Goal: Find specific page/section: Find specific page/section

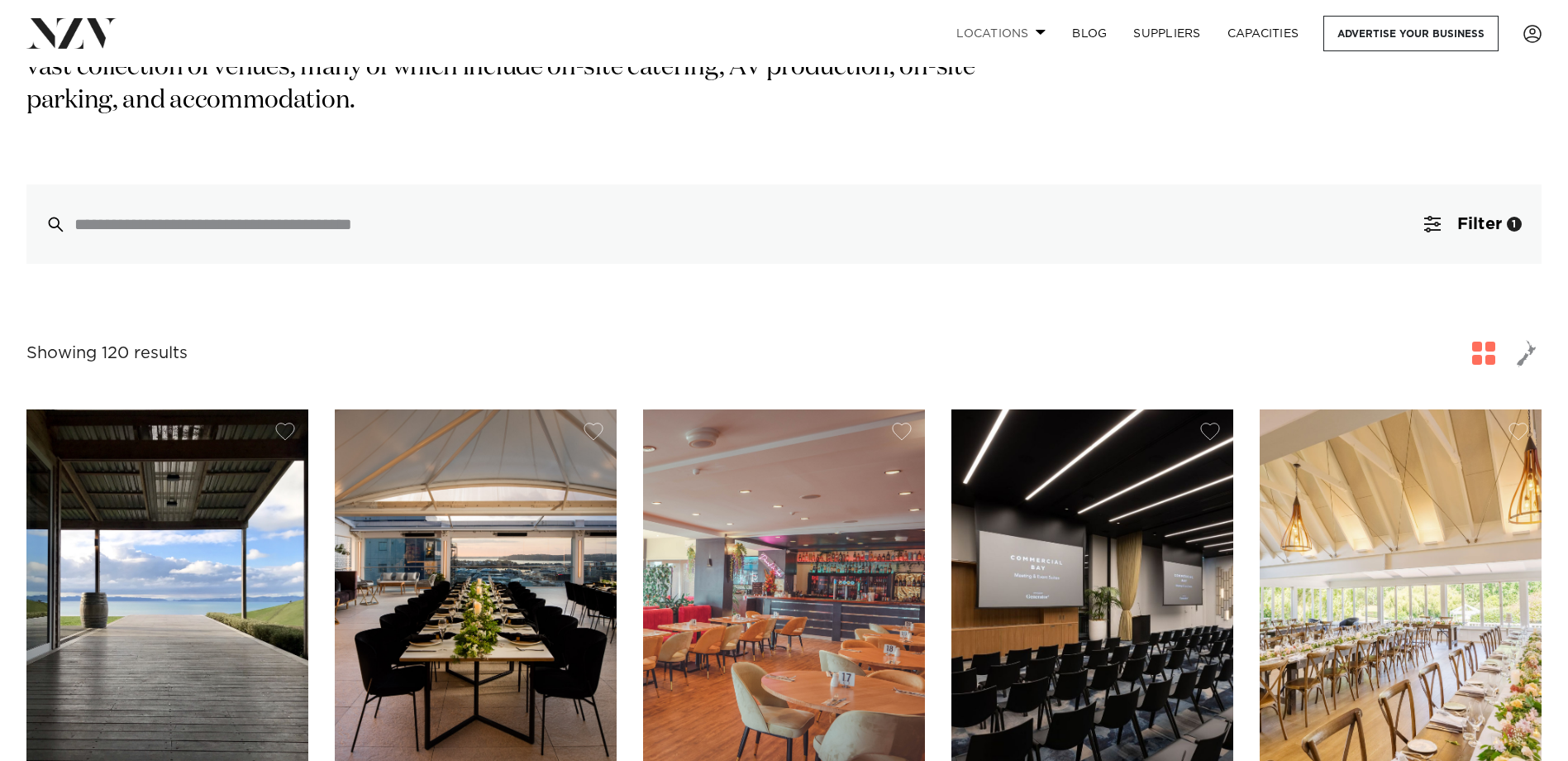
click at [1031, 35] on link "Locations" at bounding box center [1001, 34] width 116 height 36
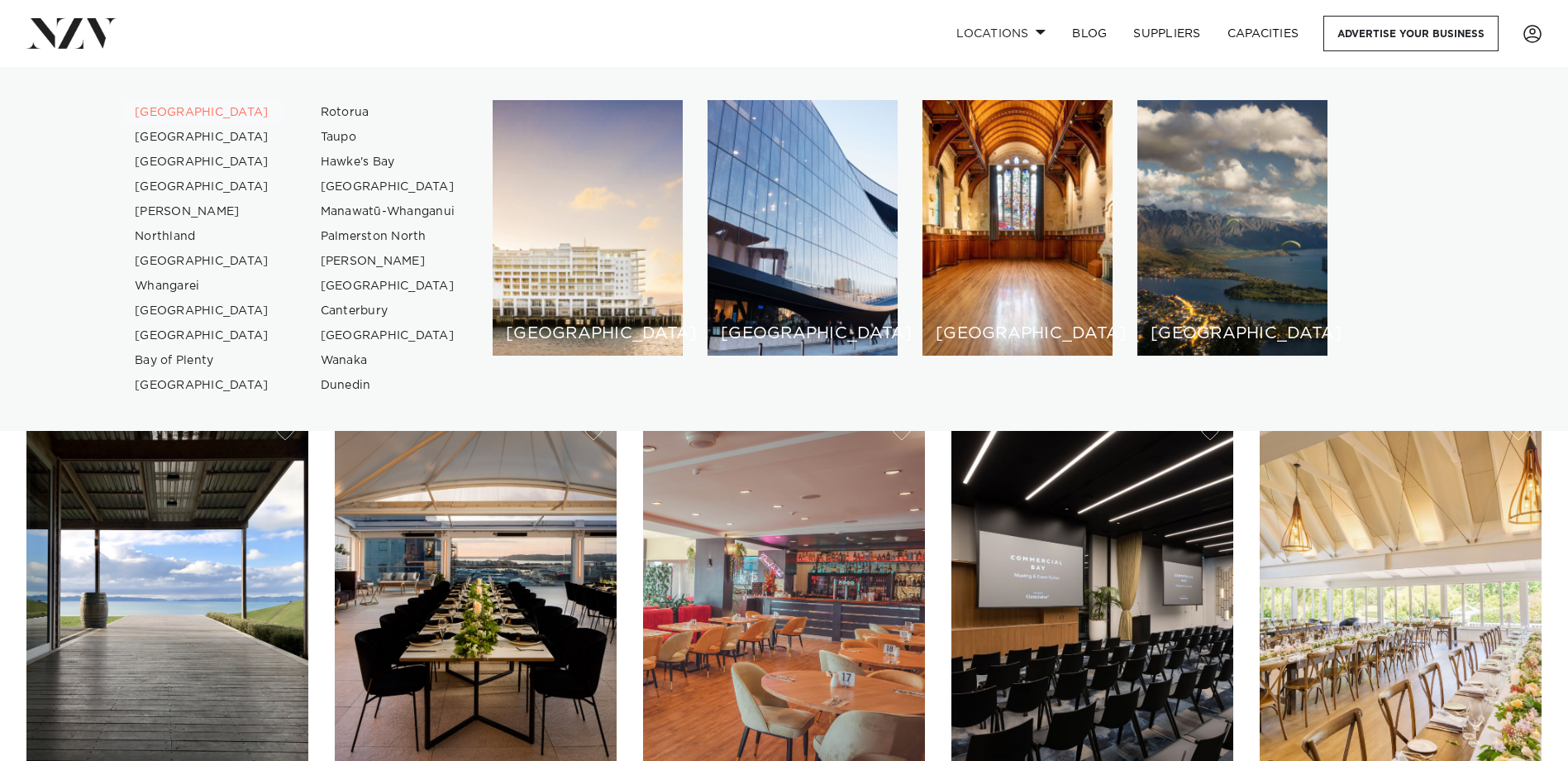
click at [190, 111] on link "[GEOGRAPHIC_DATA]" at bounding box center [202, 112] width 162 height 25
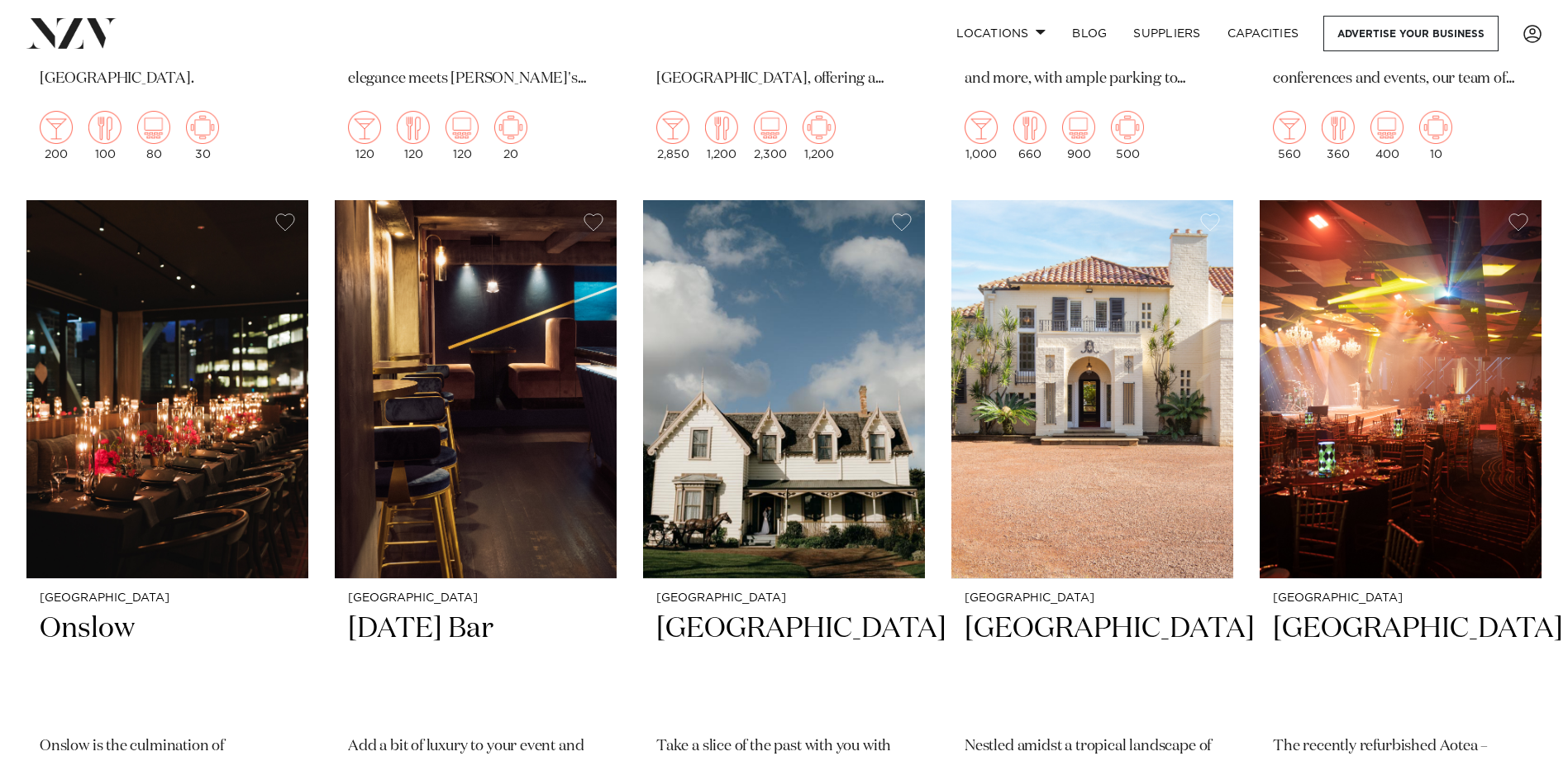
scroll to position [8685, 0]
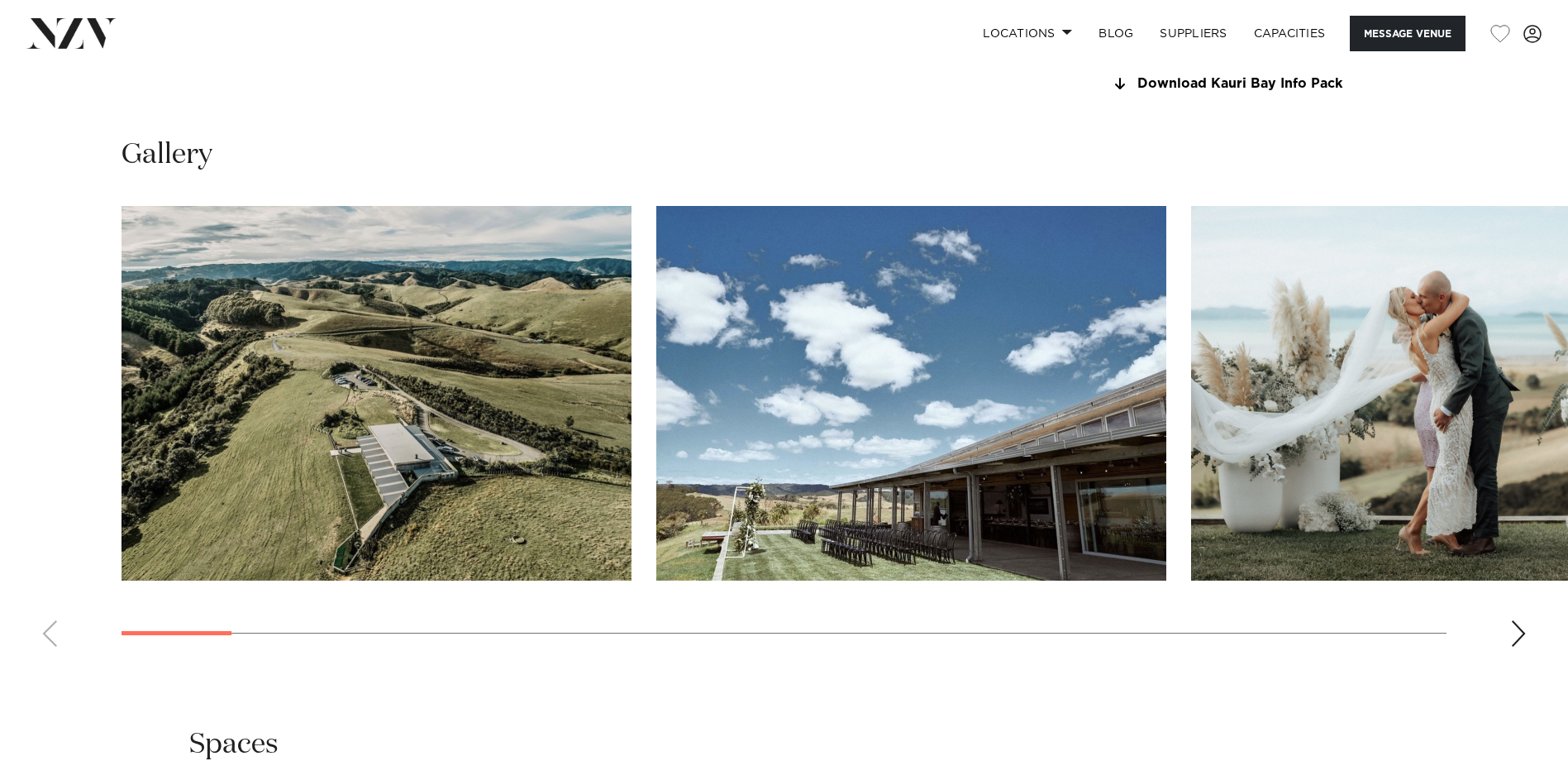
scroll to position [1654, 0]
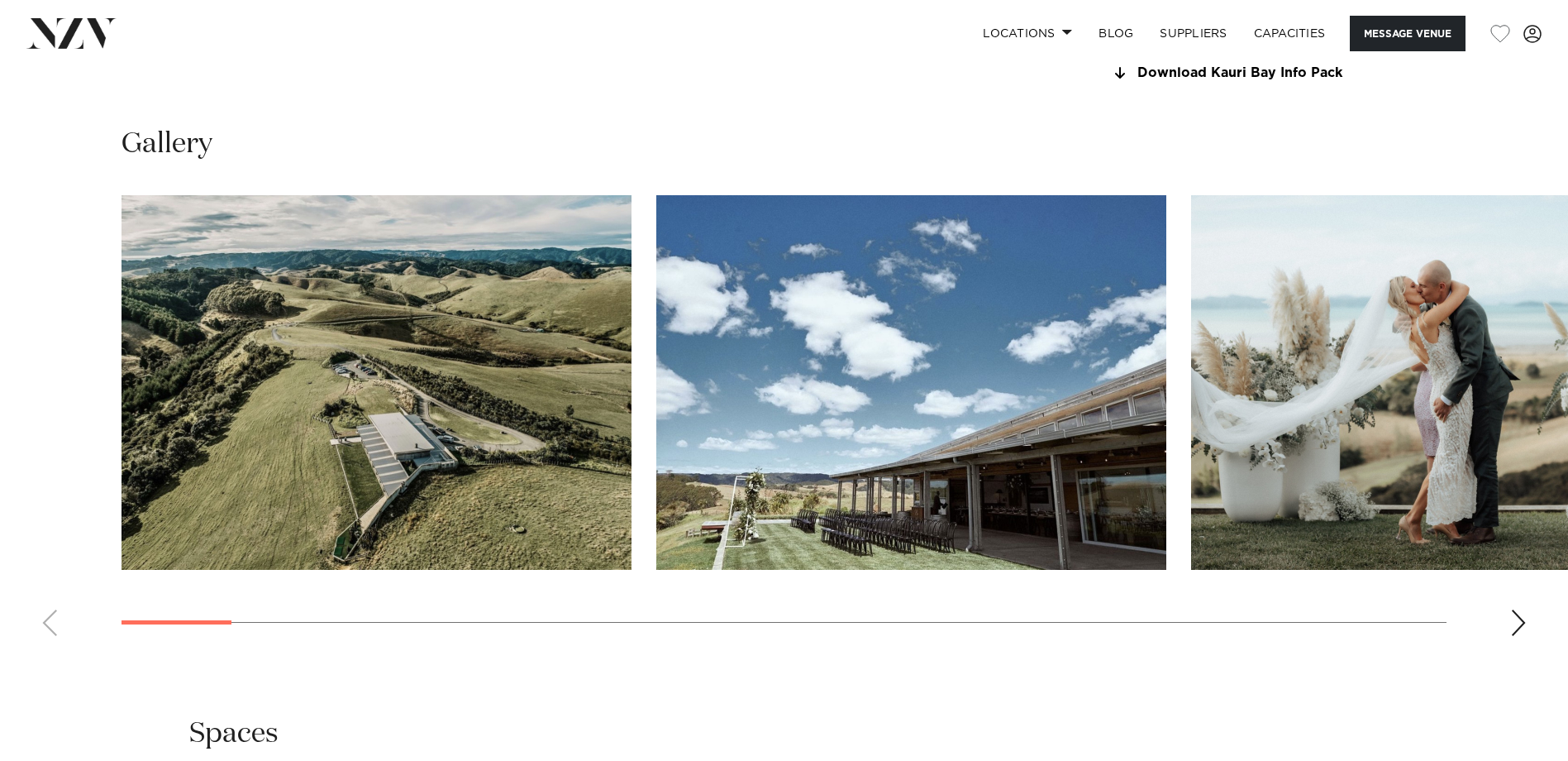
click at [1519, 621] on div "Next slide" at bounding box center [1518, 623] width 17 height 26
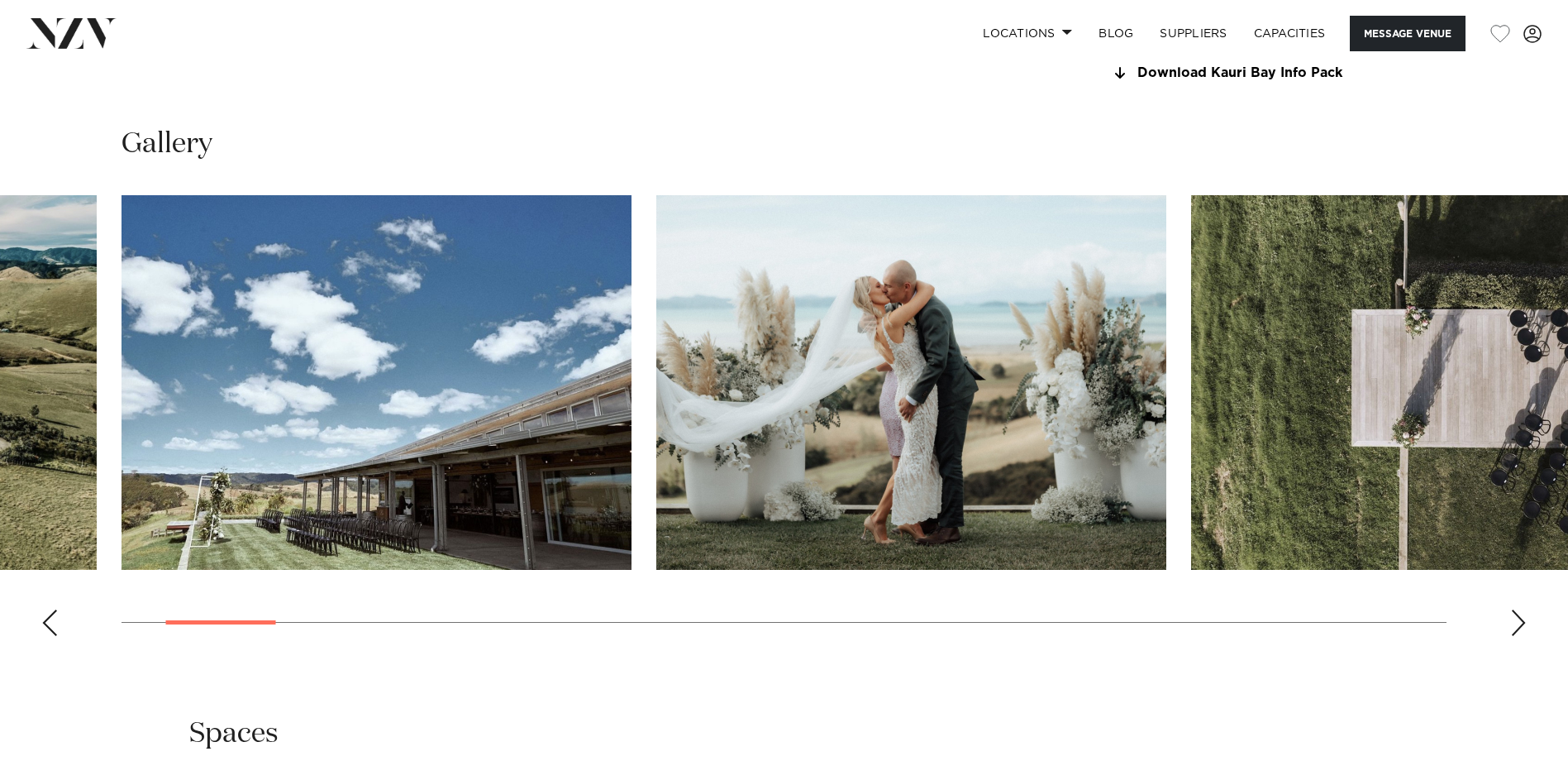
click at [1519, 621] on div "Next slide" at bounding box center [1518, 623] width 17 height 26
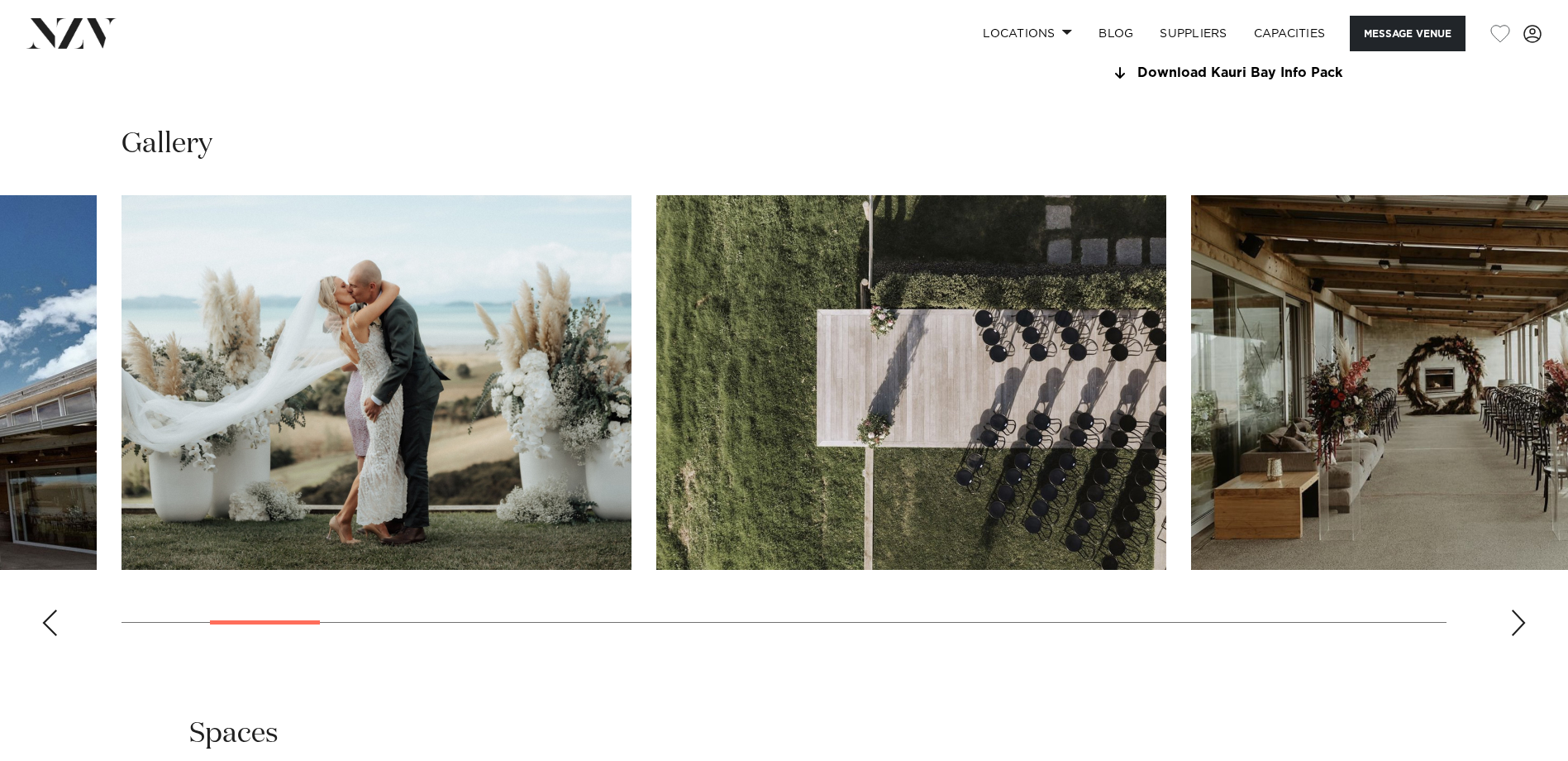
click at [1519, 621] on div "Next slide" at bounding box center [1518, 623] width 17 height 26
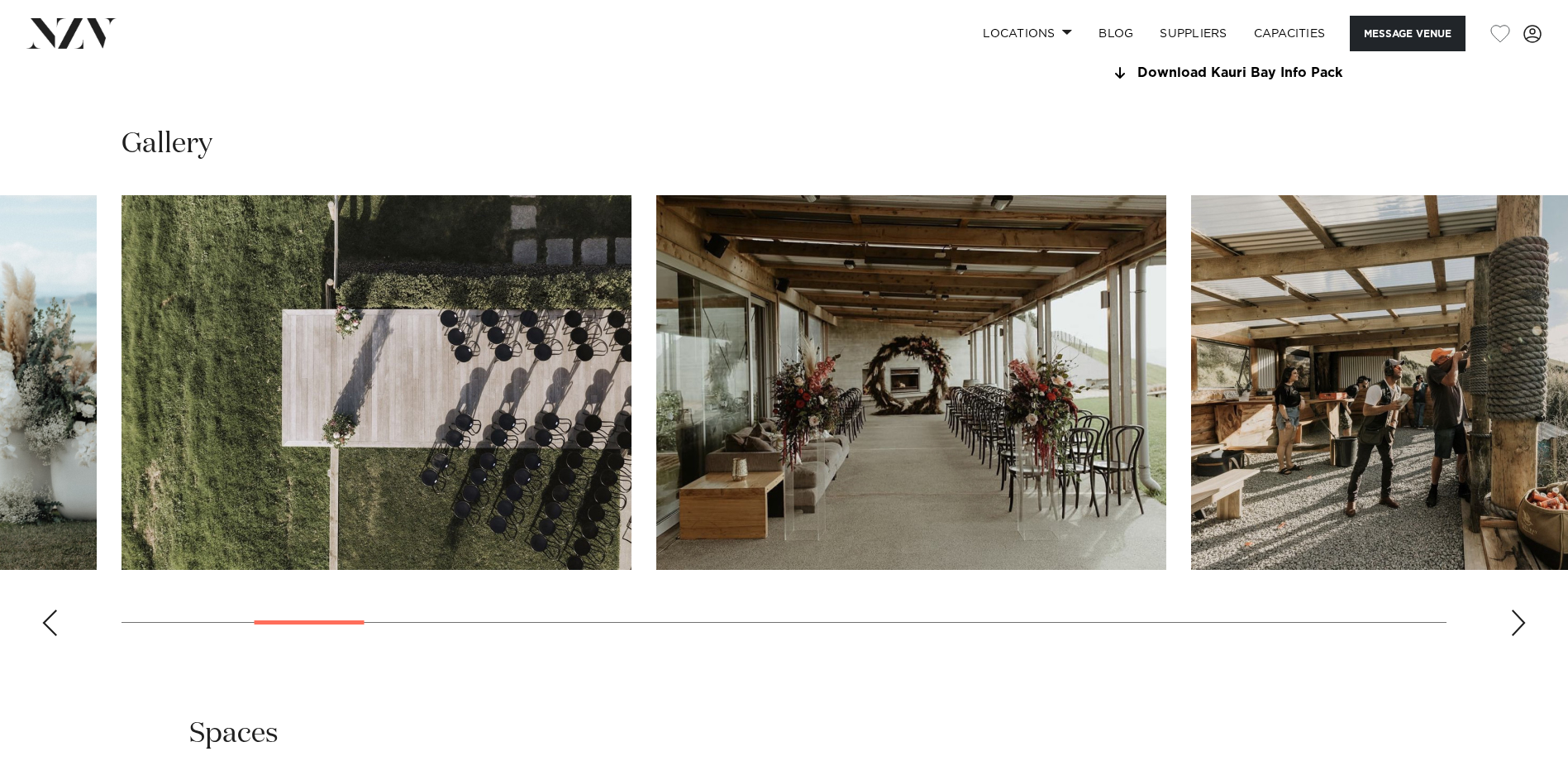
click at [1519, 621] on div "Next slide" at bounding box center [1518, 623] width 17 height 26
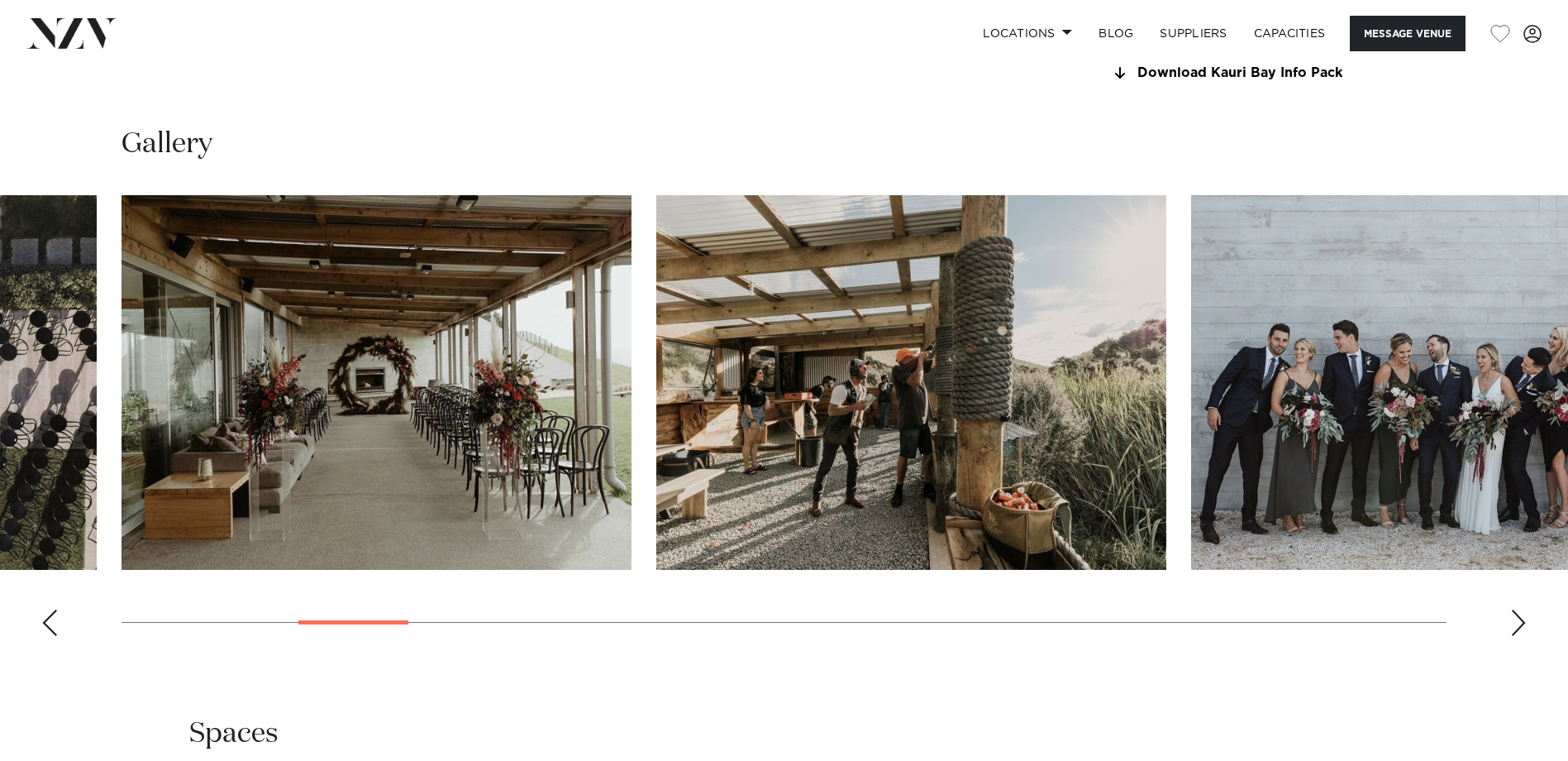
click at [1519, 621] on div "Next slide" at bounding box center [1518, 623] width 17 height 26
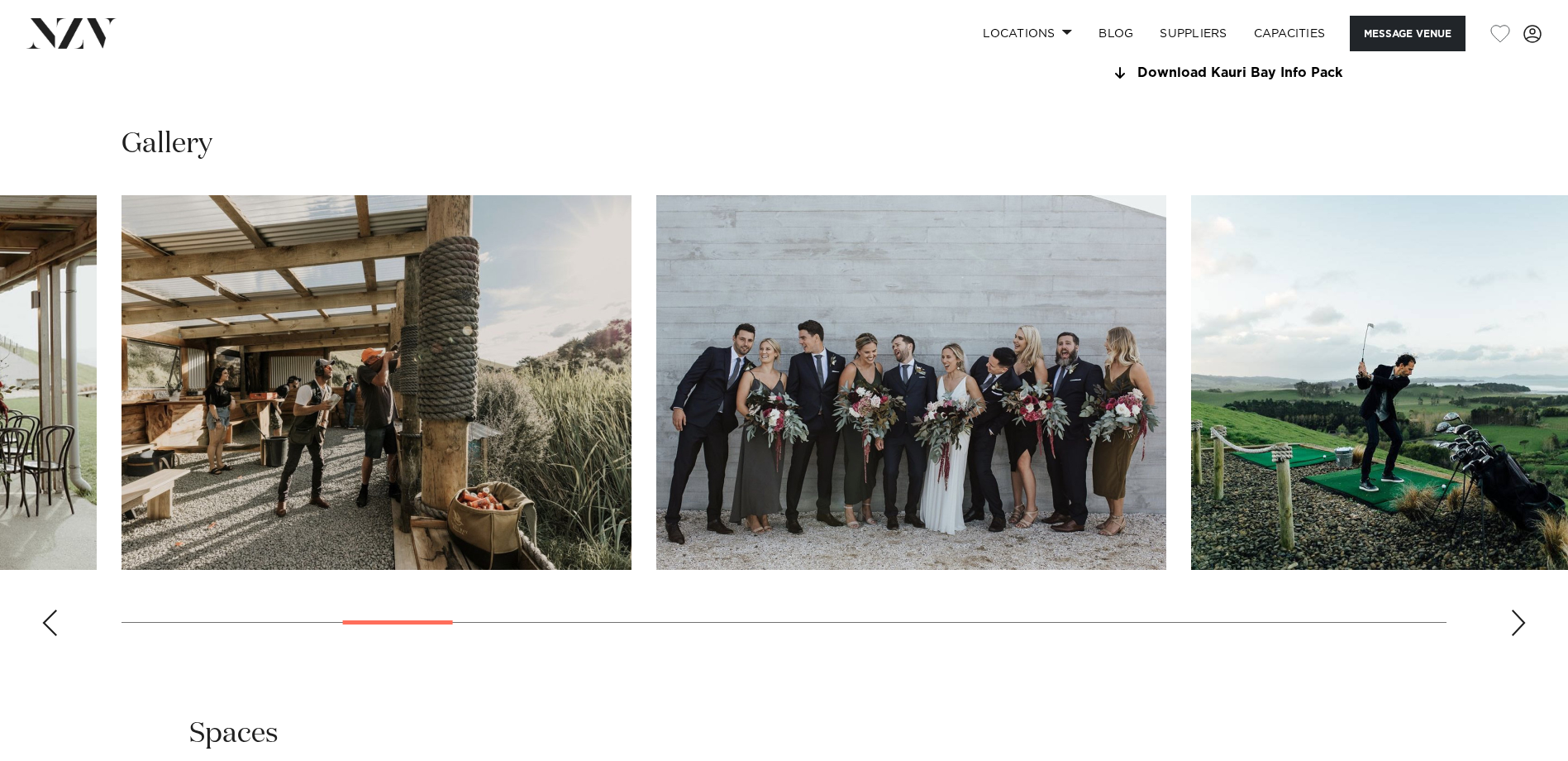
click at [1519, 621] on div "Next slide" at bounding box center [1518, 623] width 17 height 26
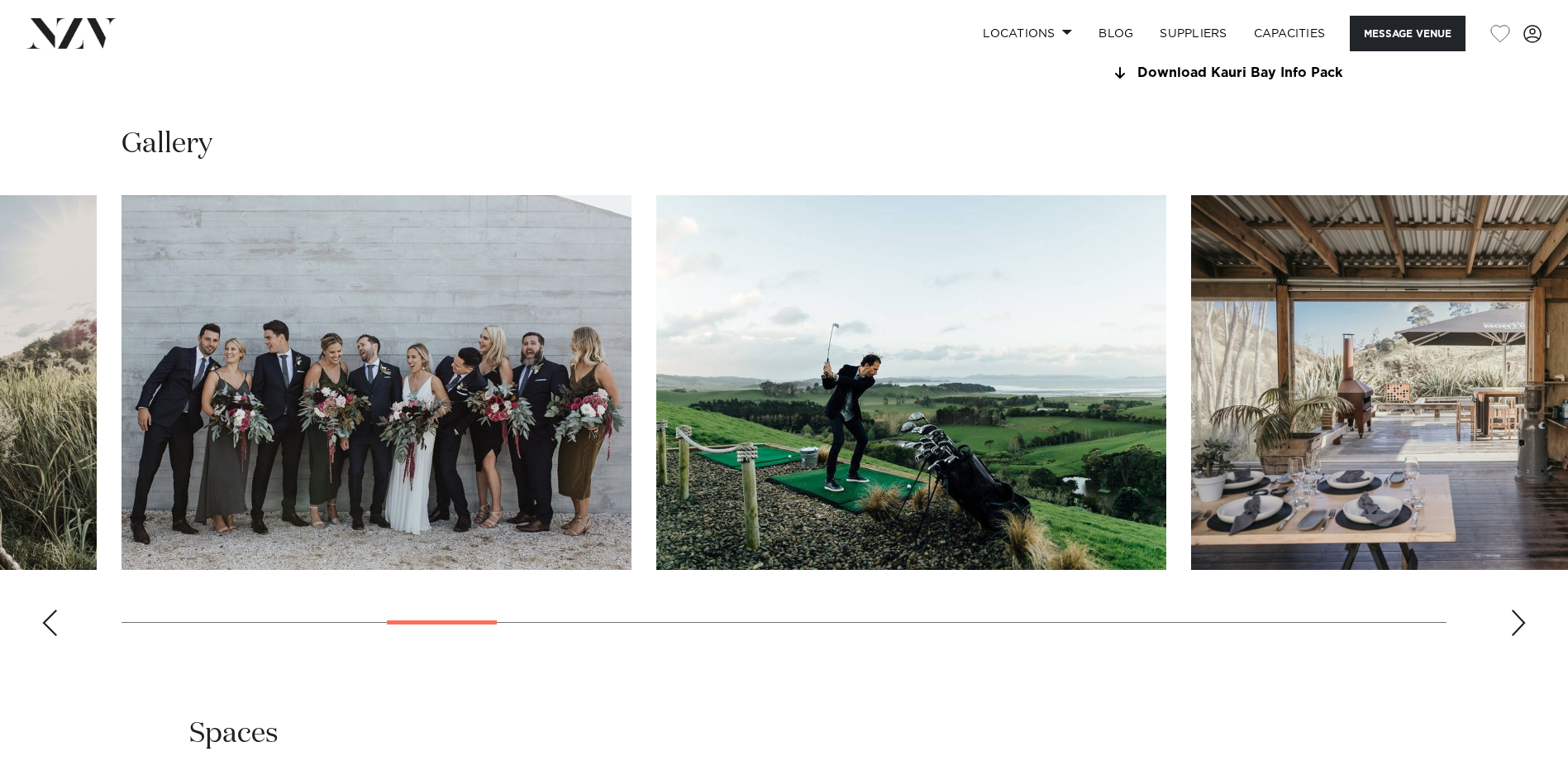
click at [1519, 621] on div "Next slide" at bounding box center [1518, 623] width 17 height 26
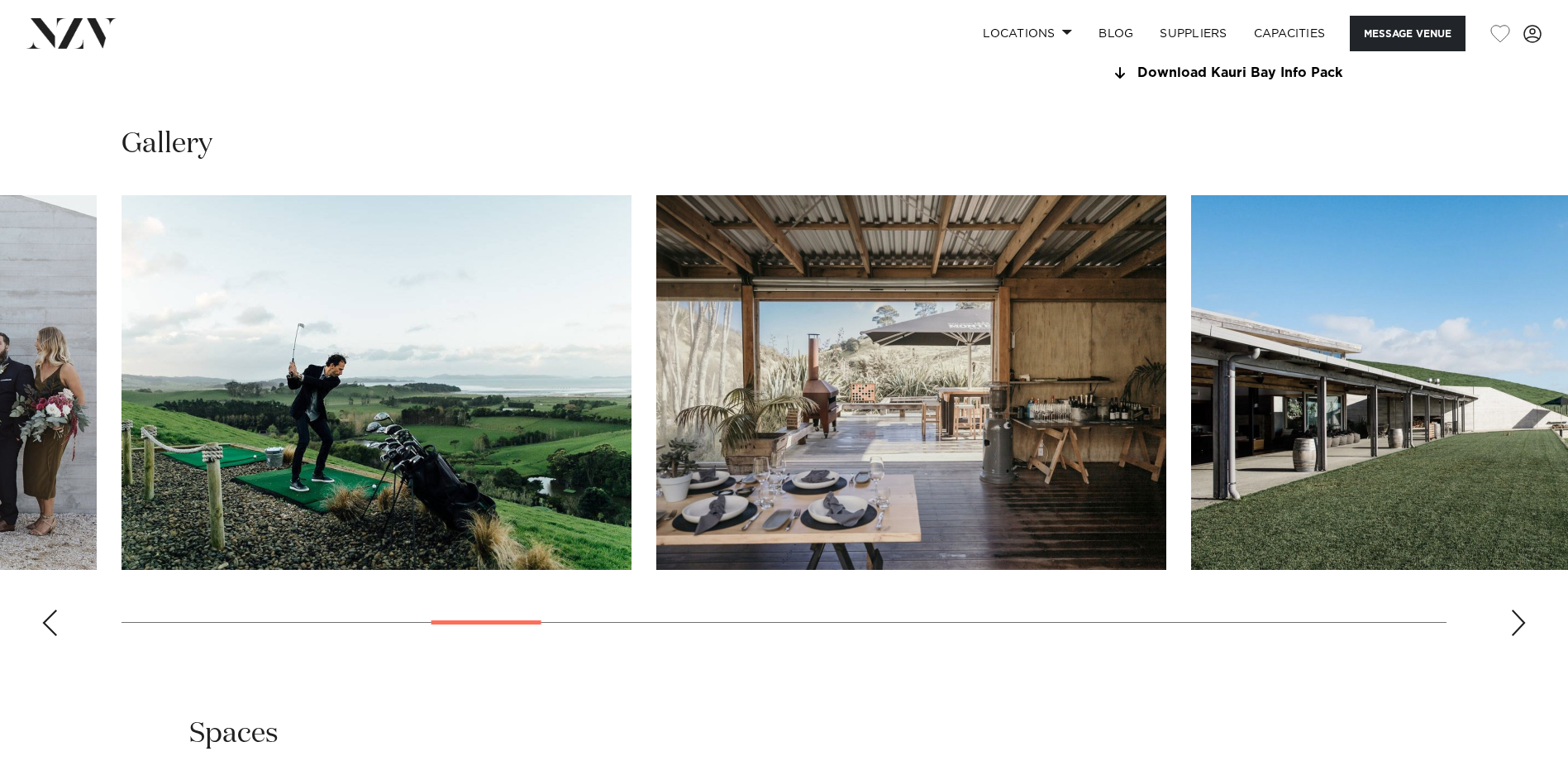
click at [1519, 621] on div "Next slide" at bounding box center [1518, 623] width 17 height 26
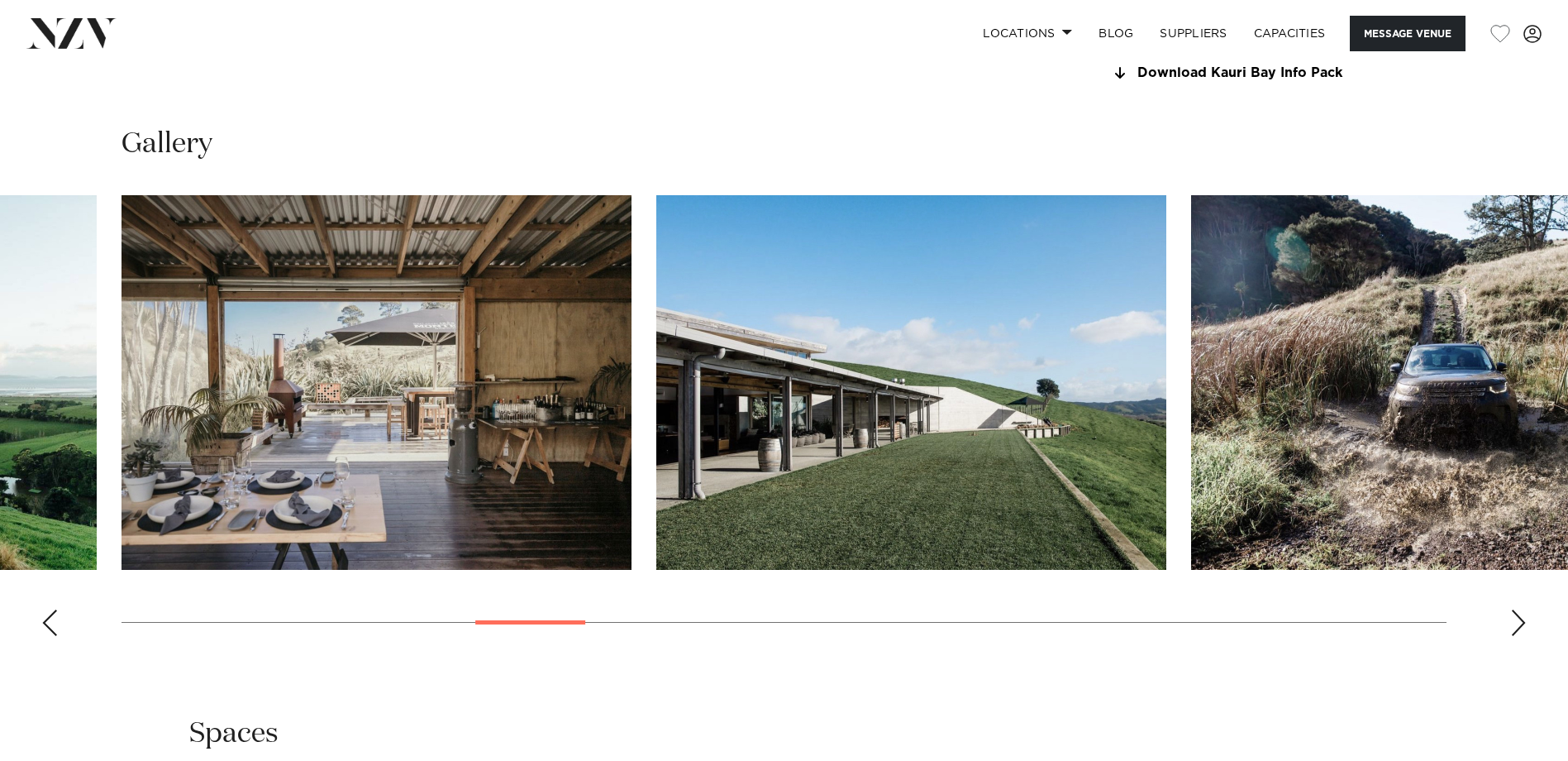
click at [1519, 621] on div "Next slide" at bounding box center [1518, 623] width 17 height 26
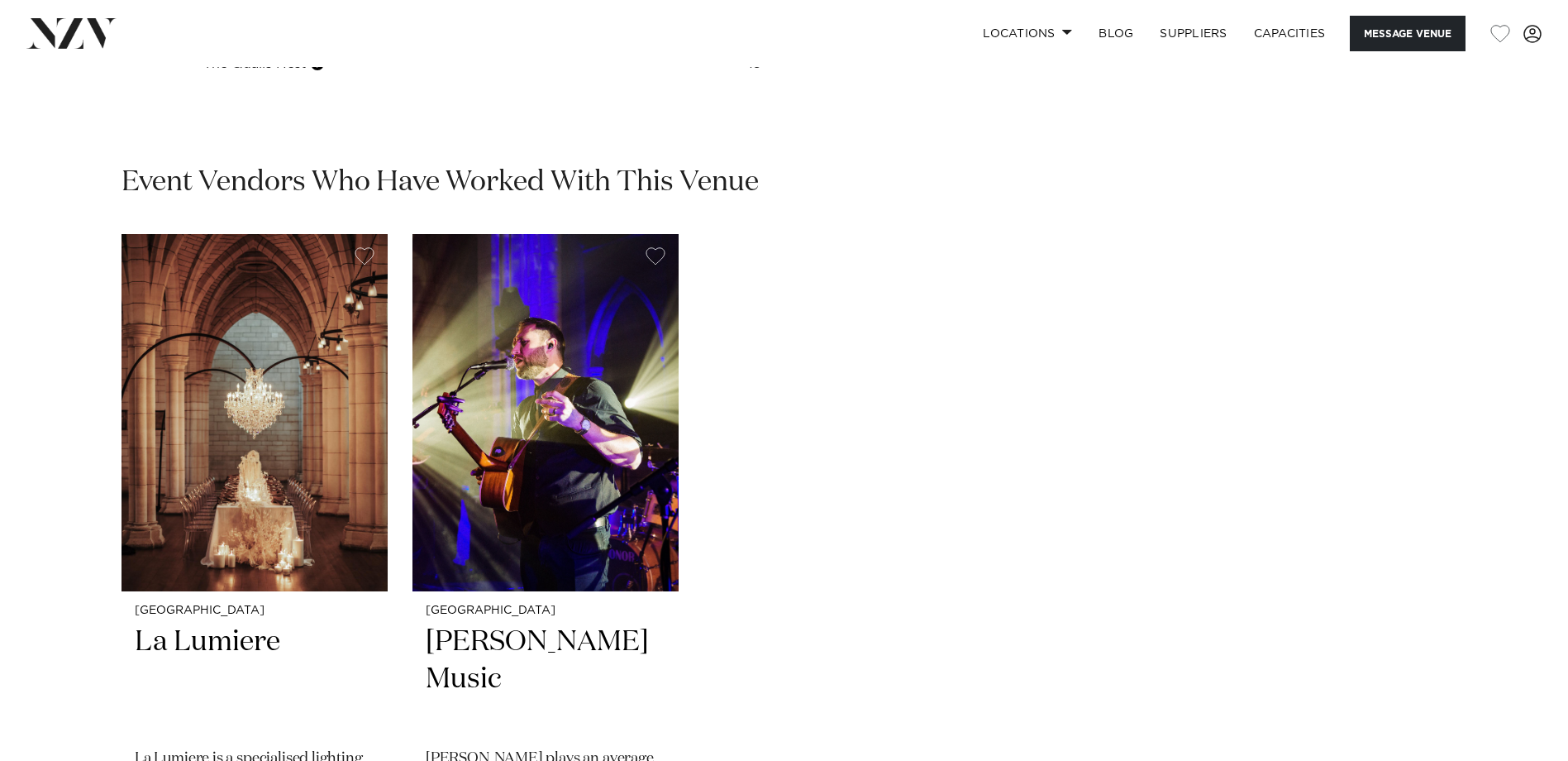
scroll to position [2564, 0]
